Goal: Communication & Community: Answer question/provide support

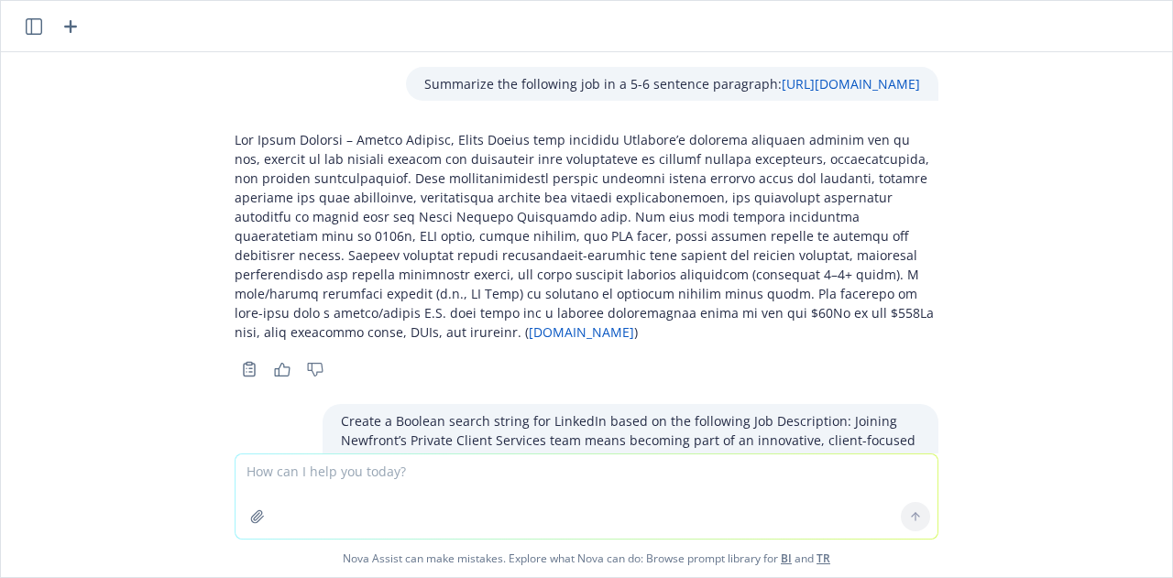
scroll to position [3921, 0]
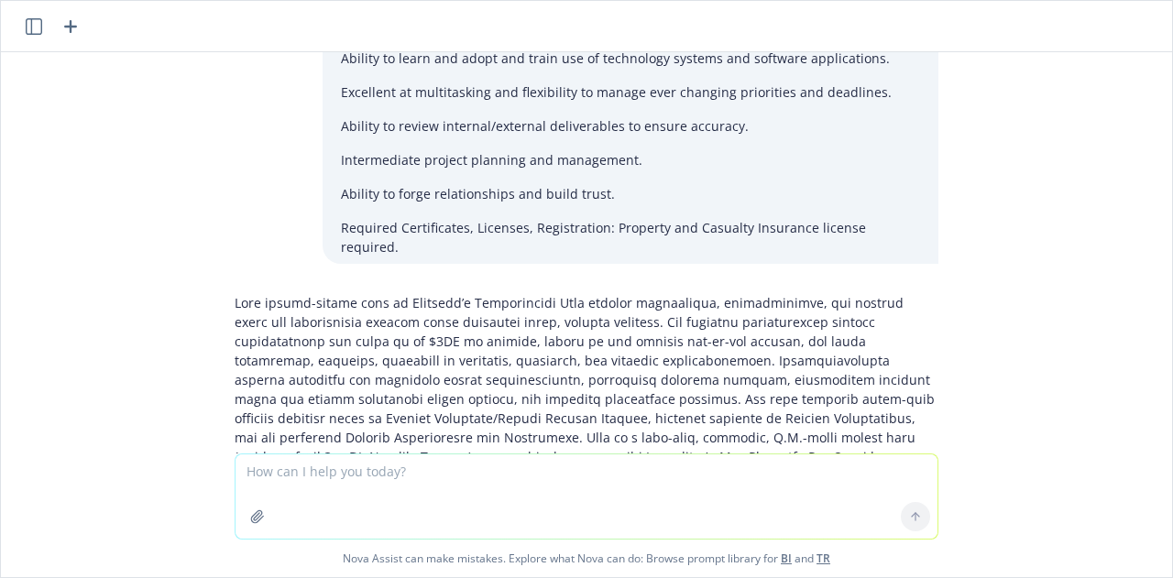
click at [367, 476] on textarea at bounding box center [586, 496] width 702 height 84
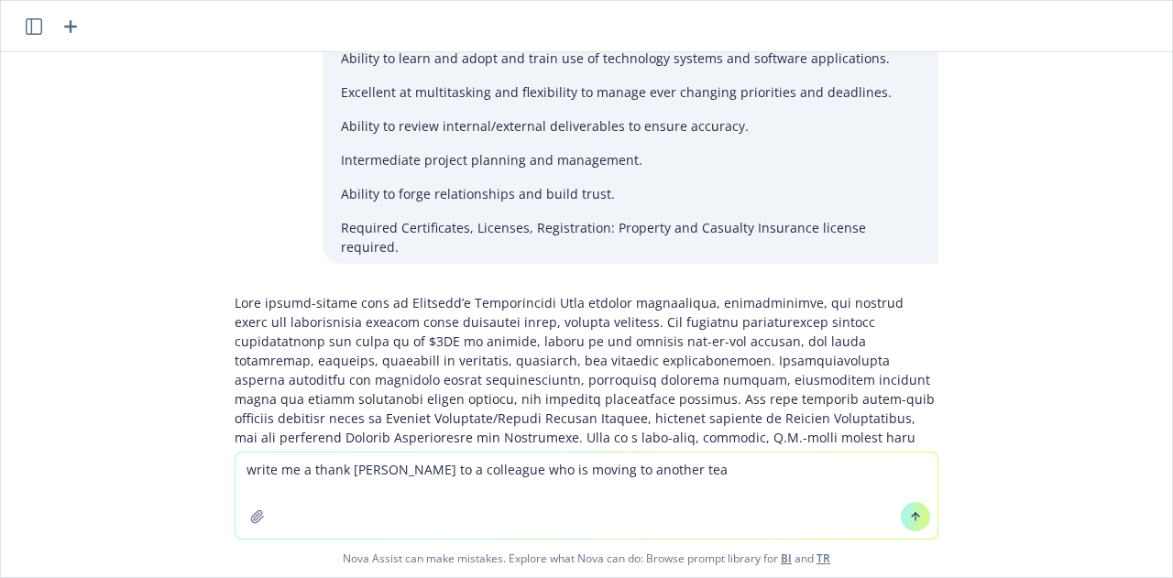
type textarea "write me a thank [PERSON_NAME] to a colleague who is moving to another team"
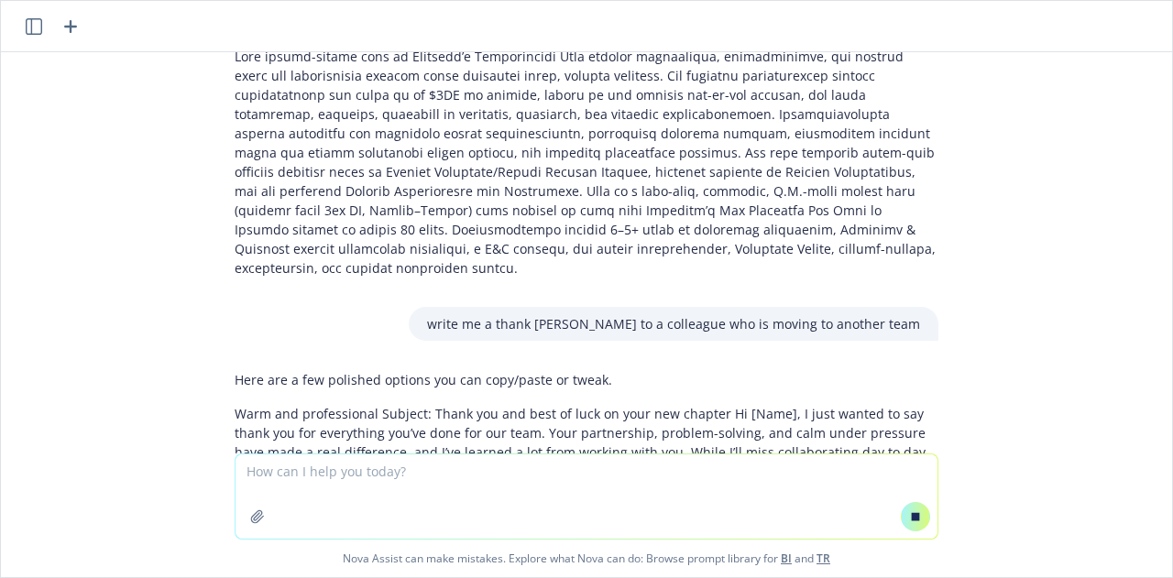
scroll to position [4109, 0]
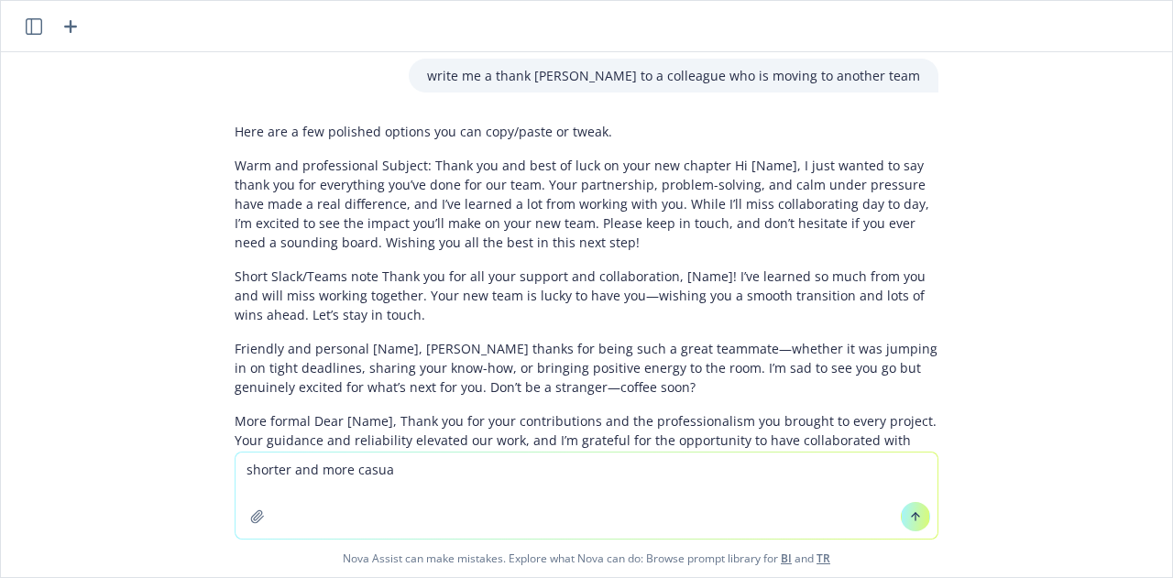
type textarea "shorter and more casual"
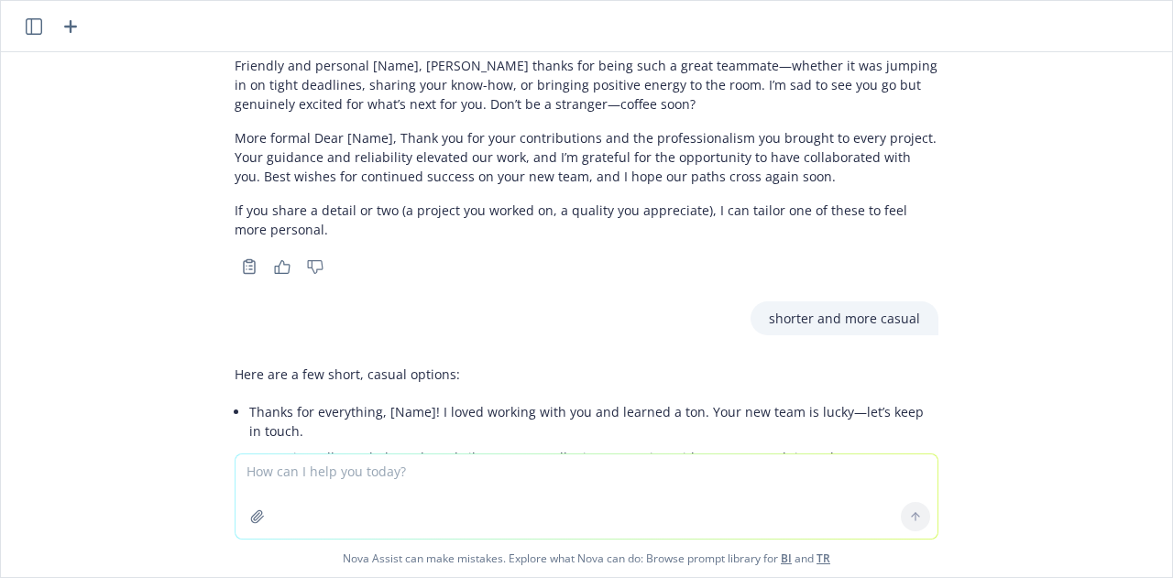
scroll to position [4732, 0]
drag, startPoint x: 235, startPoint y: 302, endPoint x: 889, endPoint y: 296, distance: 653.4
click at [889, 444] on li "Appreciate all your help and good vibes, [Name]. I’ll miss partnering with you—…" at bounding box center [593, 457] width 689 height 27
drag, startPoint x: 831, startPoint y: 355, endPoint x: 241, endPoint y: 329, distance: 590.7
click at [249, 399] on ul "Thanks for everything, [Name]! I loved working with you and learned a ton. Your…" at bounding box center [593, 462] width 689 height 126
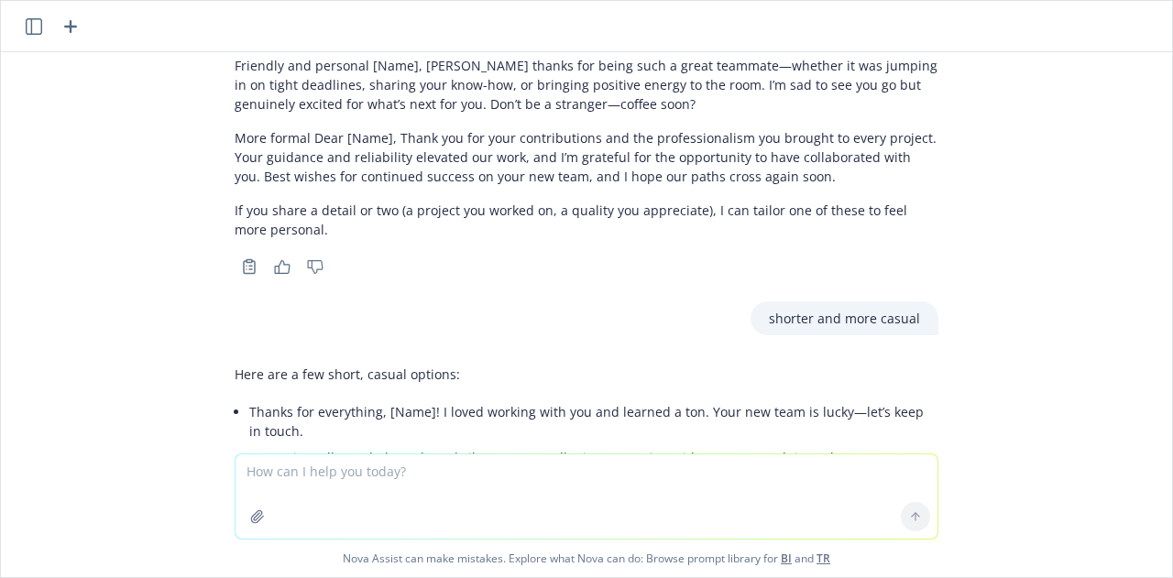
click at [334, 471] on li "Big thanks, [Name]! You’ve been an awesome teammate. Don’t be a stranger—coffee…" at bounding box center [593, 484] width 689 height 27
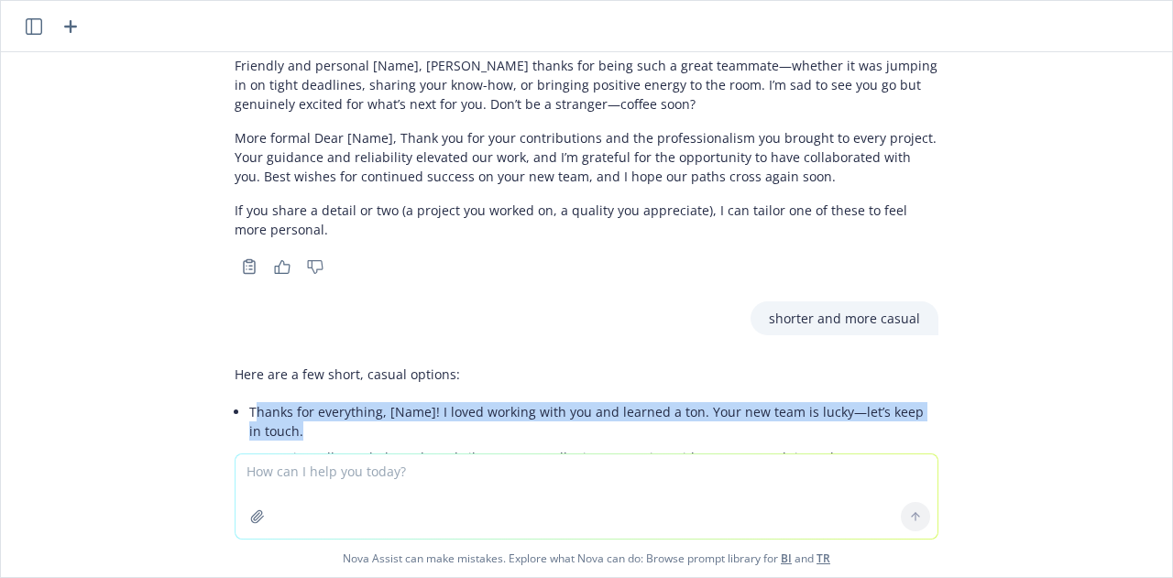
drag, startPoint x: 288, startPoint y: 279, endPoint x: 239, endPoint y: 259, distance: 52.6
click at [249, 399] on li "Thanks for everything, [Name]! I loved working with you and learned a ton. Your…" at bounding box center [593, 422] width 689 height 46
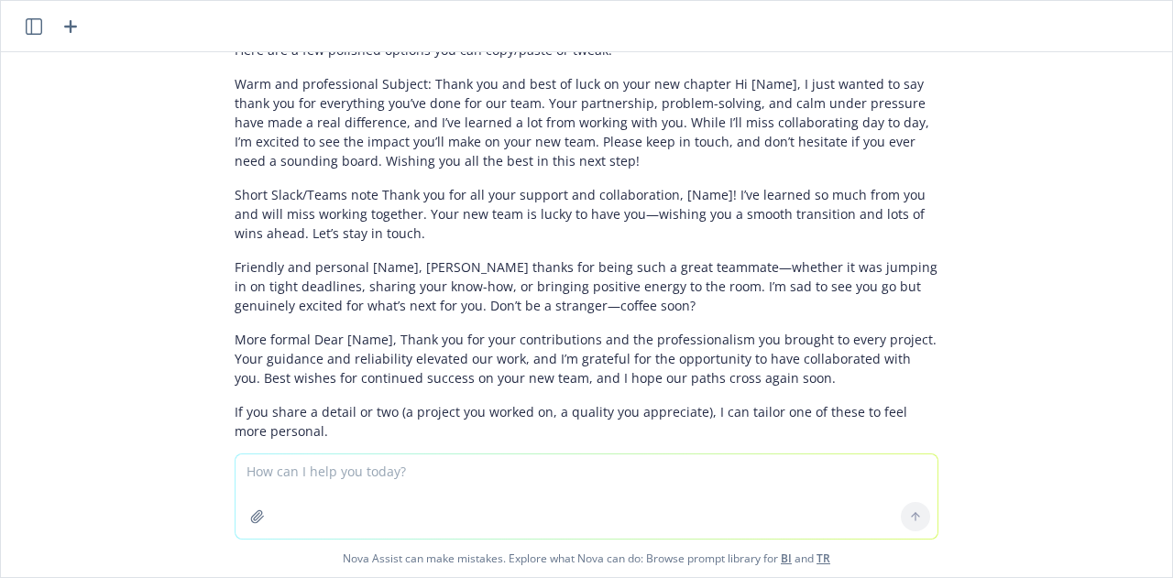
scroll to position [4497, 0]
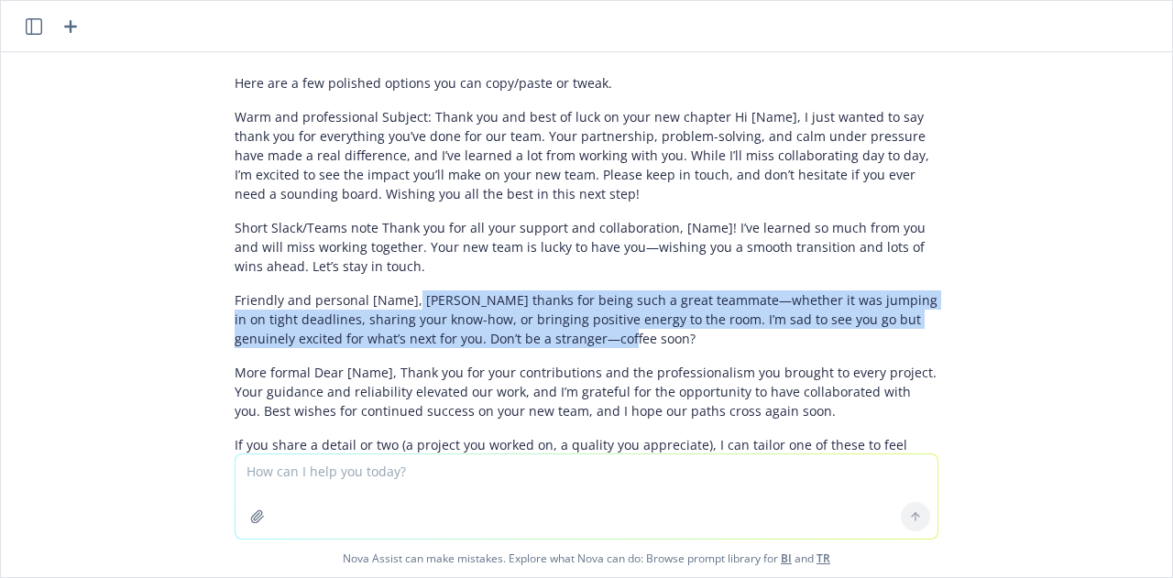
drag, startPoint x: 400, startPoint y: 149, endPoint x: 615, endPoint y: 180, distance: 216.5
click at [615, 290] on p "Friendly and personal [Name], [PERSON_NAME] thanks for being such a great teamm…" at bounding box center [587, 319] width 704 height 58
copy p "Huge thanks for being such a great teammate—whether it was jumping in on tight …"
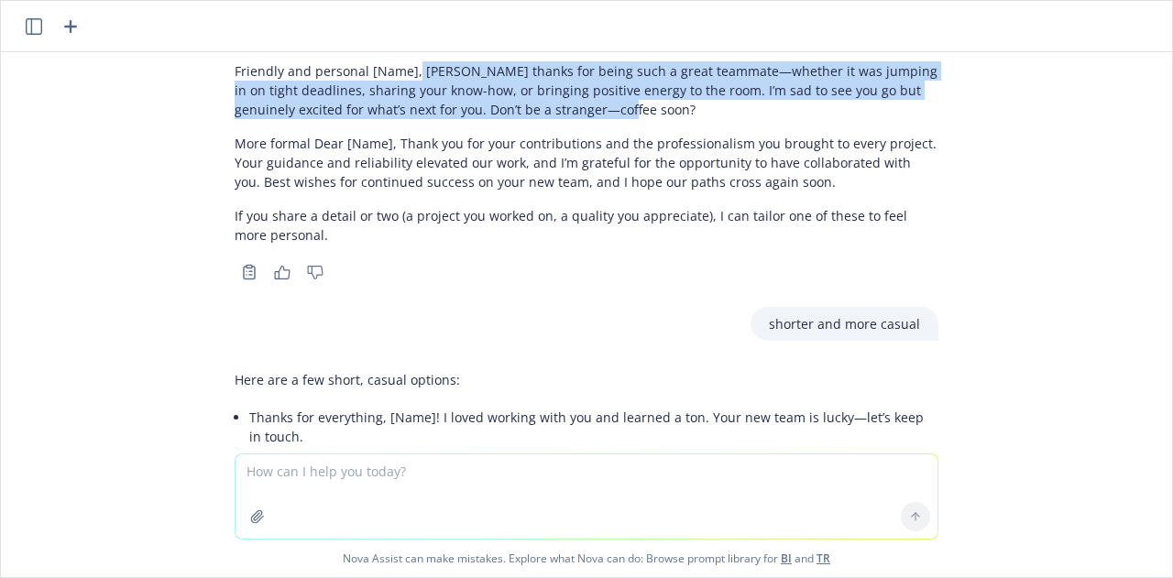
scroll to position [4732, 0]
